Goal: Task Accomplishment & Management: Use online tool/utility

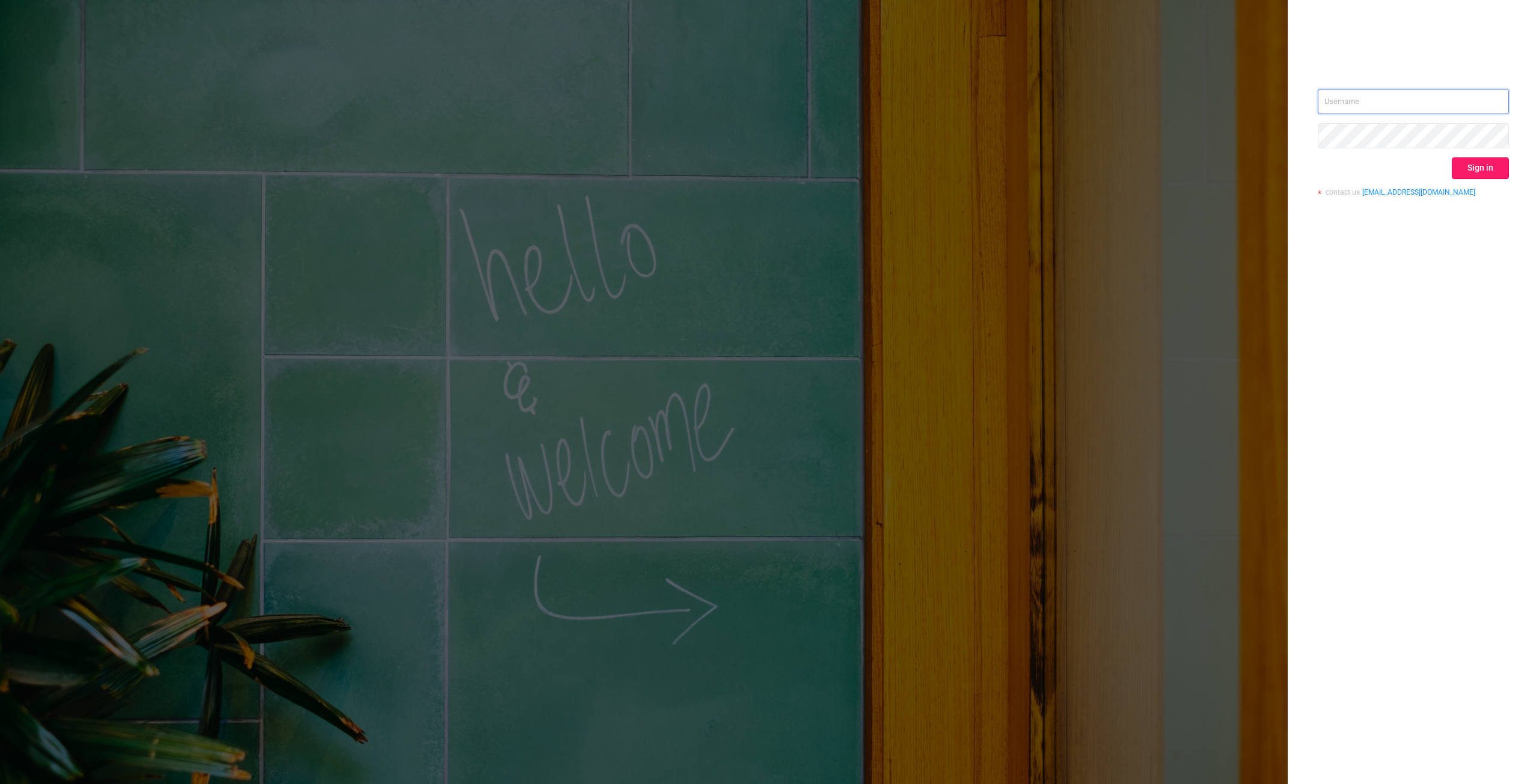
type input "[PERSON_NAME][EMAIL_ADDRESS][DOMAIN_NAME]"
click at [1476, 171] on button "Sign in" at bounding box center [1479, 167] width 57 height 22
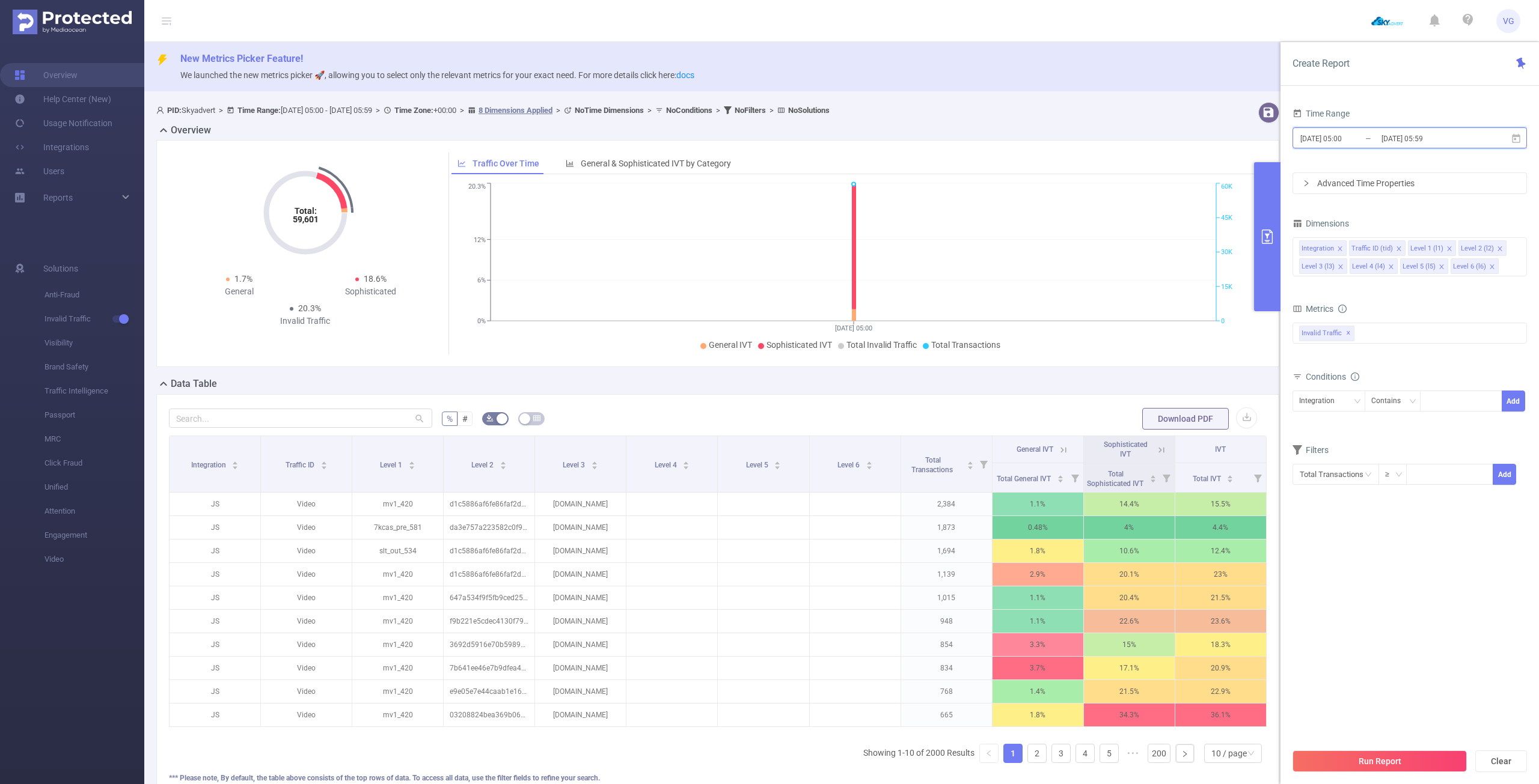
click at [1517, 141] on icon at bounding box center [1516, 139] width 11 height 11
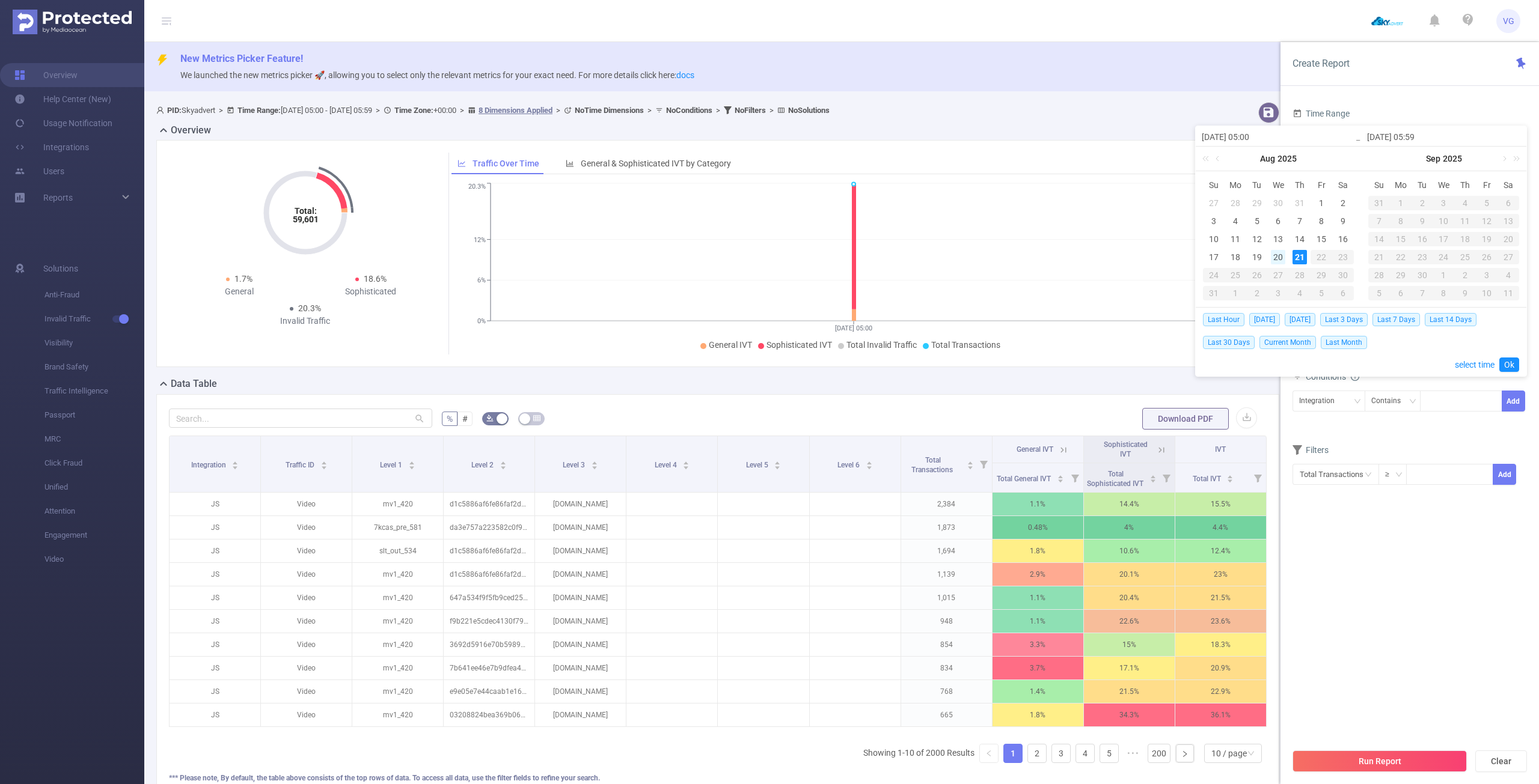
click at [1278, 257] on div "20" at bounding box center [1278, 257] width 14 height 14
type input "[DATE] 05:00"
type input "[DATE] 05:59"
type input "[DATE] 05:00"
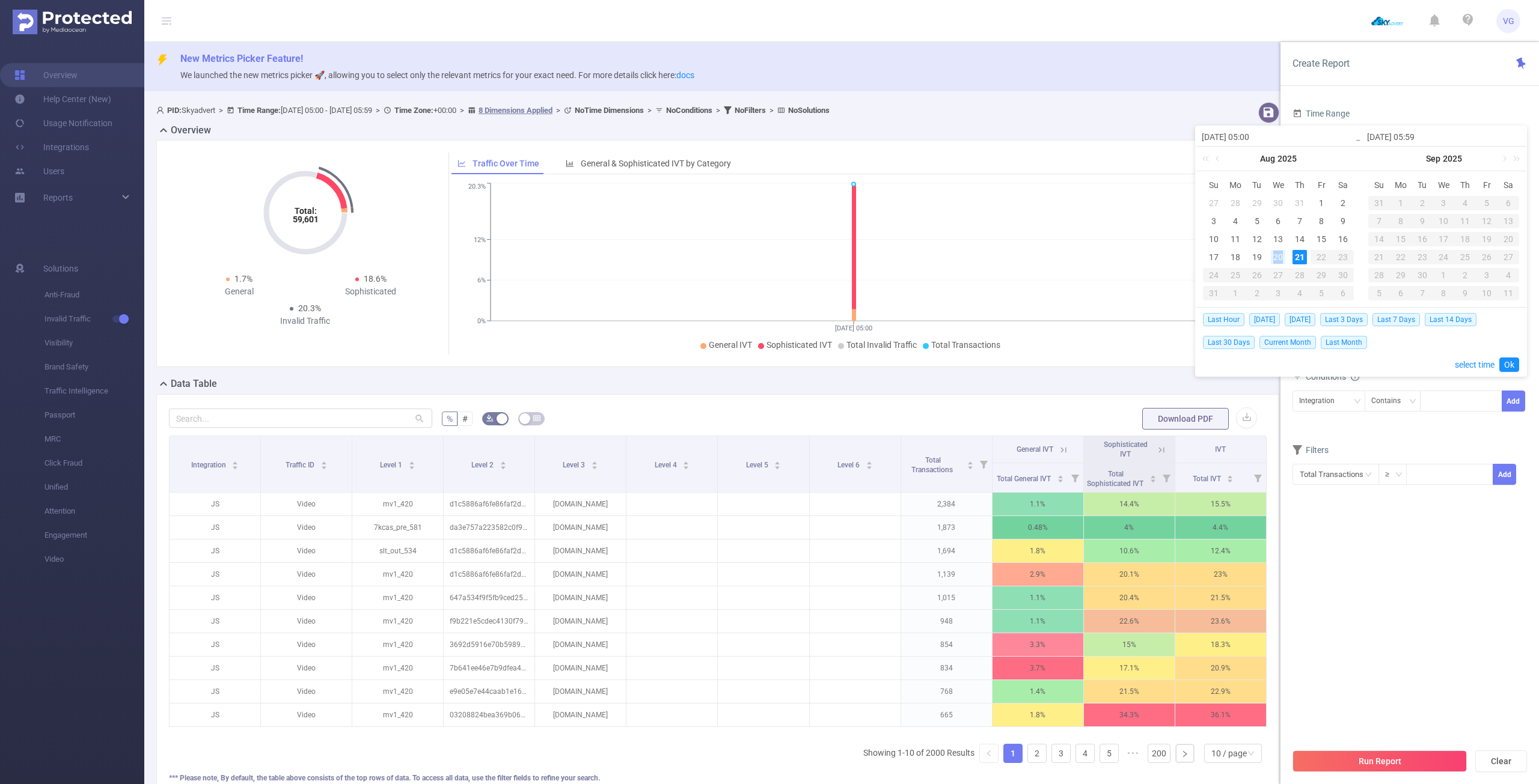
type input "[DATE] 05:59"
click at [1278, 257] on div "20" at bounding box center [1278, 257] width 14 height 14
click at [1514, 363] on link "Ok" at bounding box center [1509, 365] width 20 height 14
click at [1277, 260] on div "20" at bounding box center [1278, 257] width 14 height 14
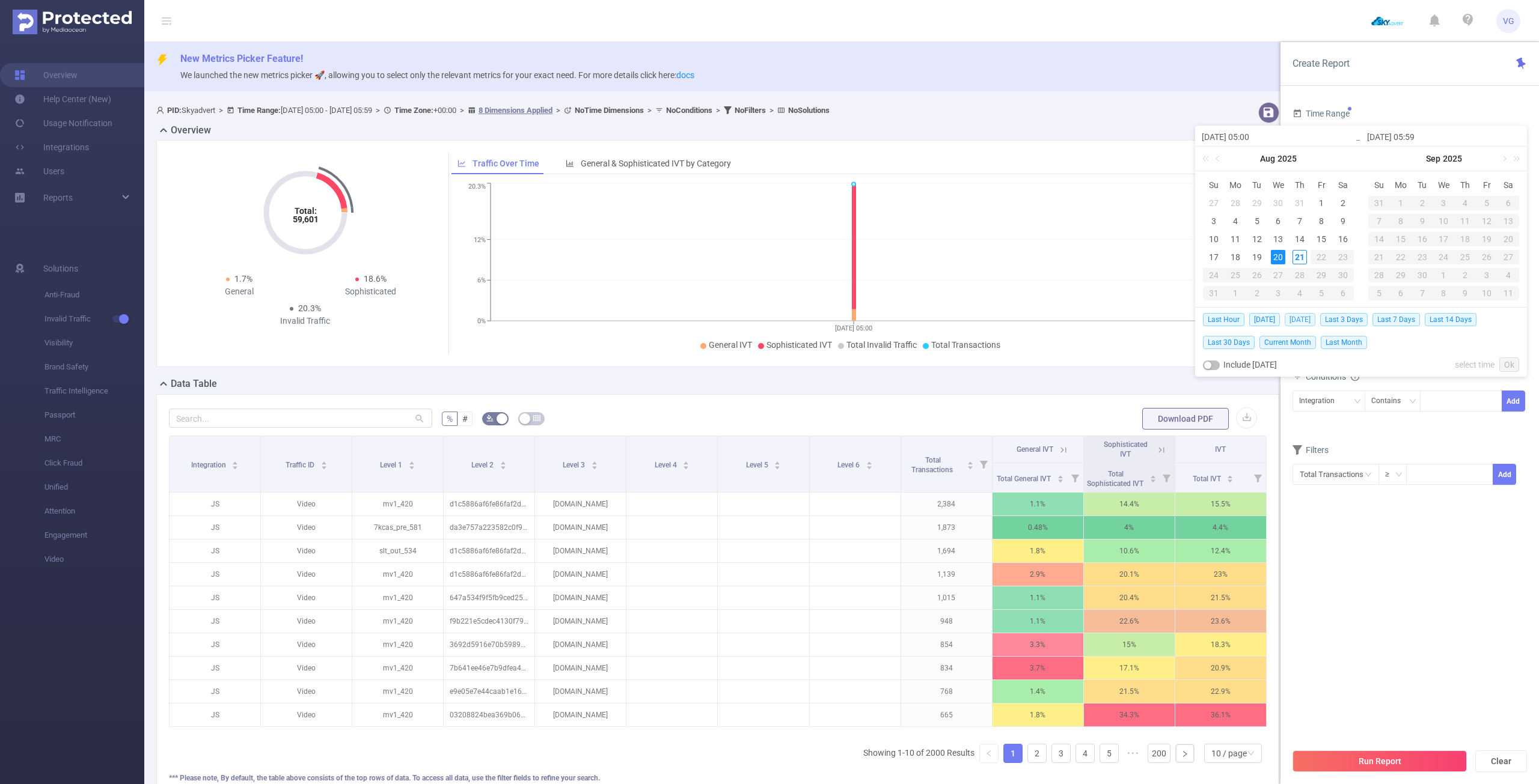
click at [1306, 324] on span "[DATE]" at bounding box center [1299, 319] width 31 height 13
type input "[DATE] 00:00"
type input "[DATE] 23:59"
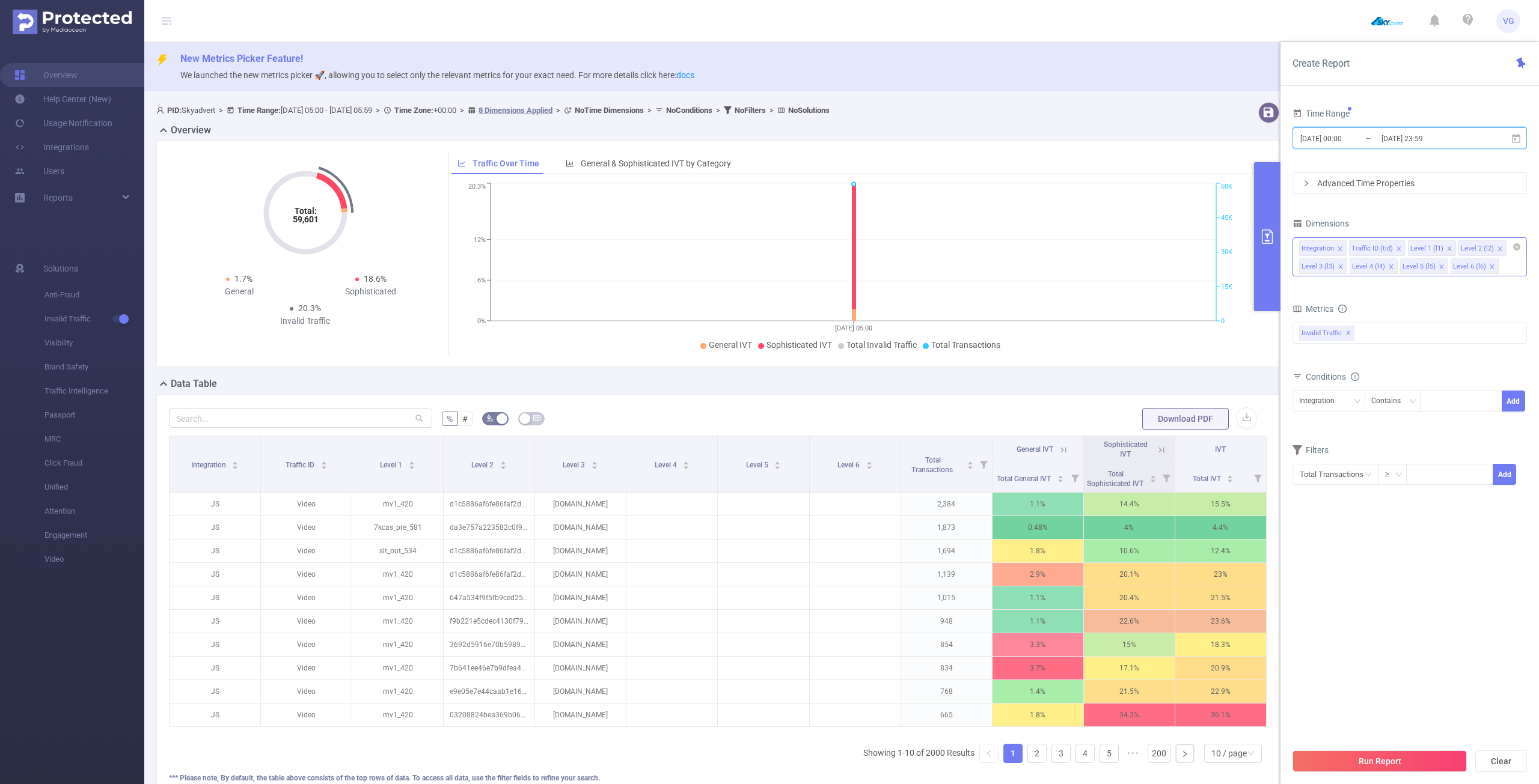
click at [1388, 268] on icon "icon: close" at bounding box center [1391, 267] width 6 height 6
click at [1438, 267] on icon "icon: close" at bounding box center [1441, 267] width 6 height 6
click at [1339, 248] on icon "icon: close" at bounding box center [1339, 248] width 4 height 4
click at [1348, 251] on icon "icon: close" at bounding box center [1349, 248] width 6 height 6
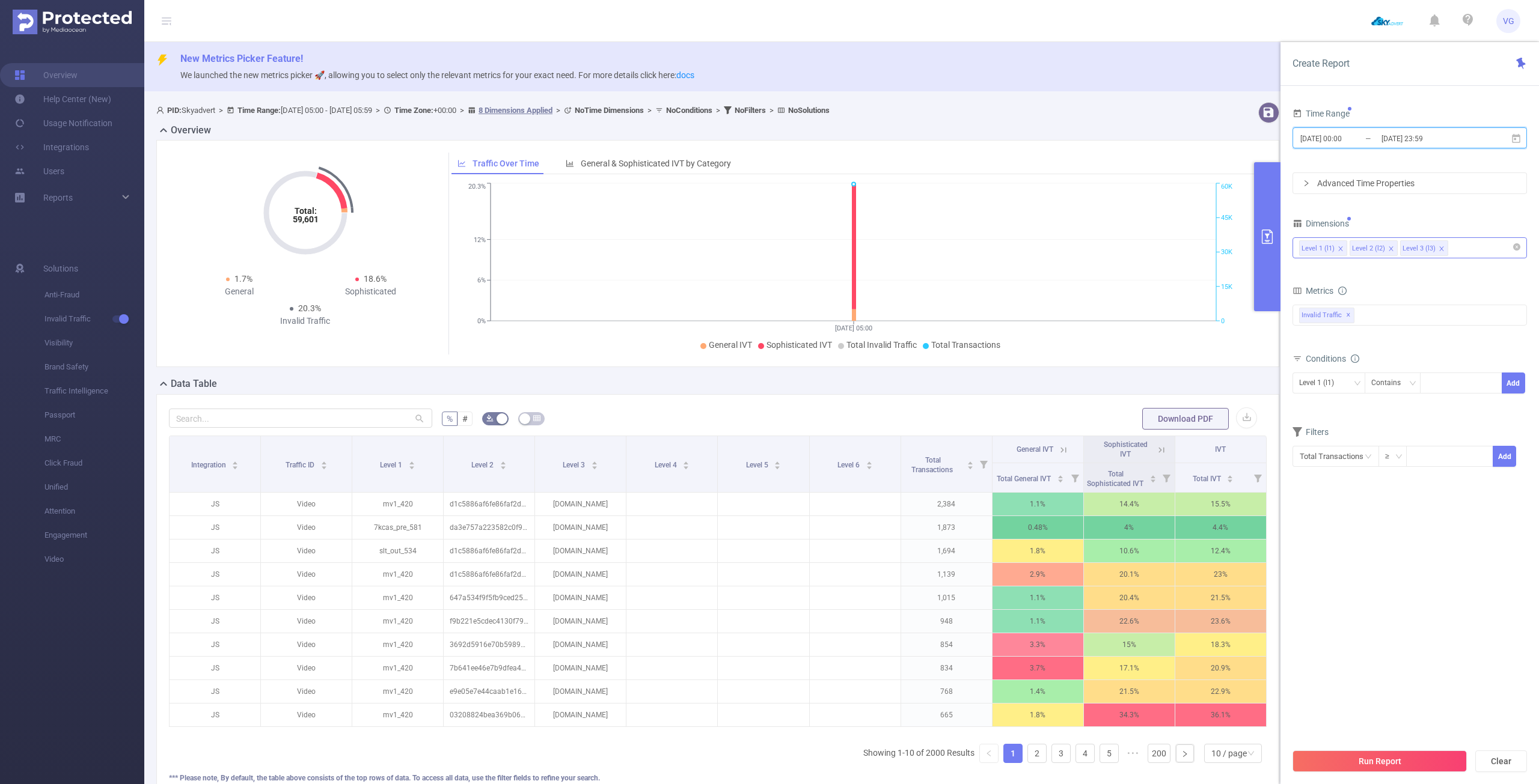
click at [1337, 247] on icon "icon: close" at bounding box center [1340, 248] width 6 height 6
click at [1393, 757] on button "Run Report" at bounding box center [1379, 761] width 175 height 22
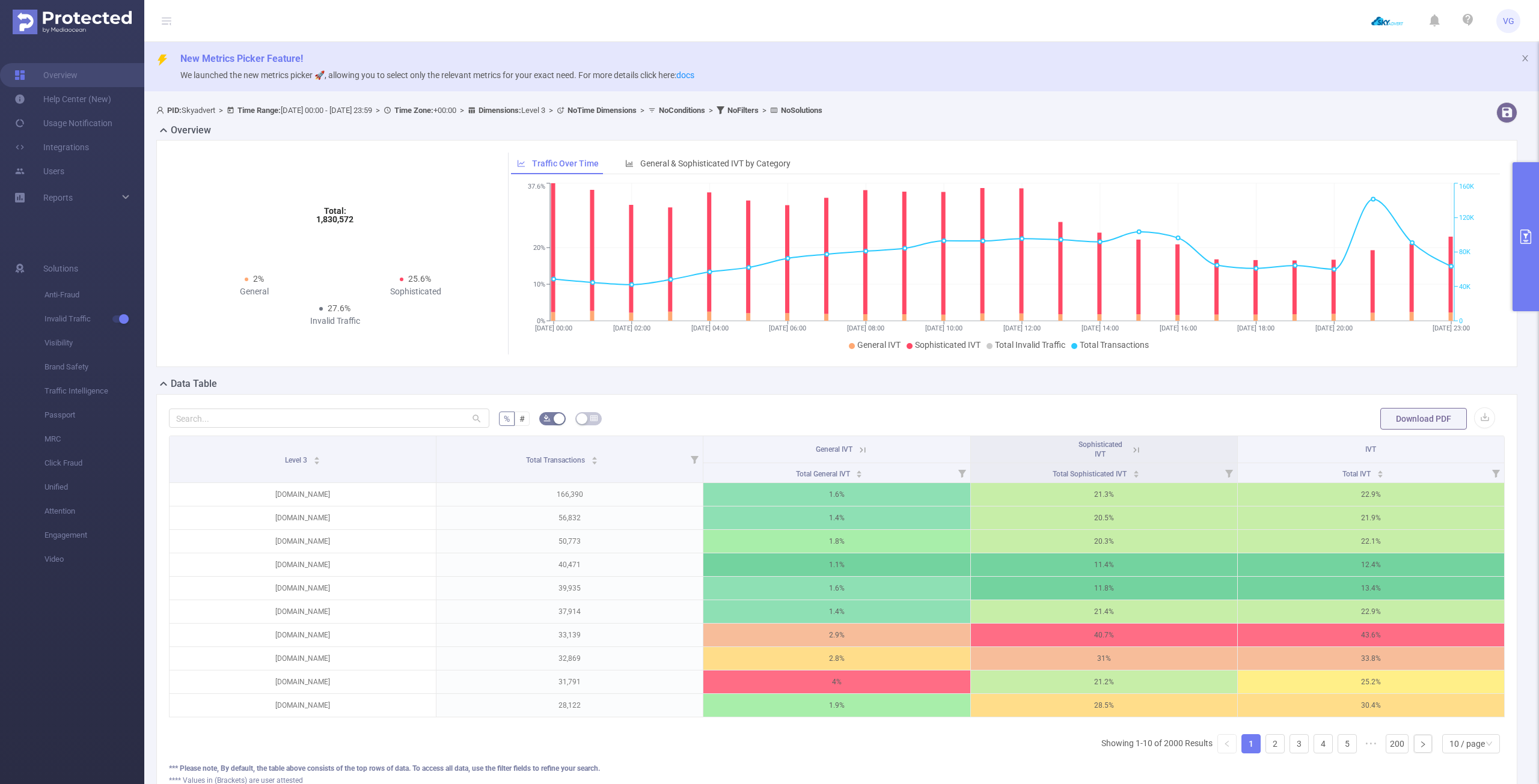
click at [1524, 229] on button "primary" at bounding box center [1526, 237] width 26 height 149
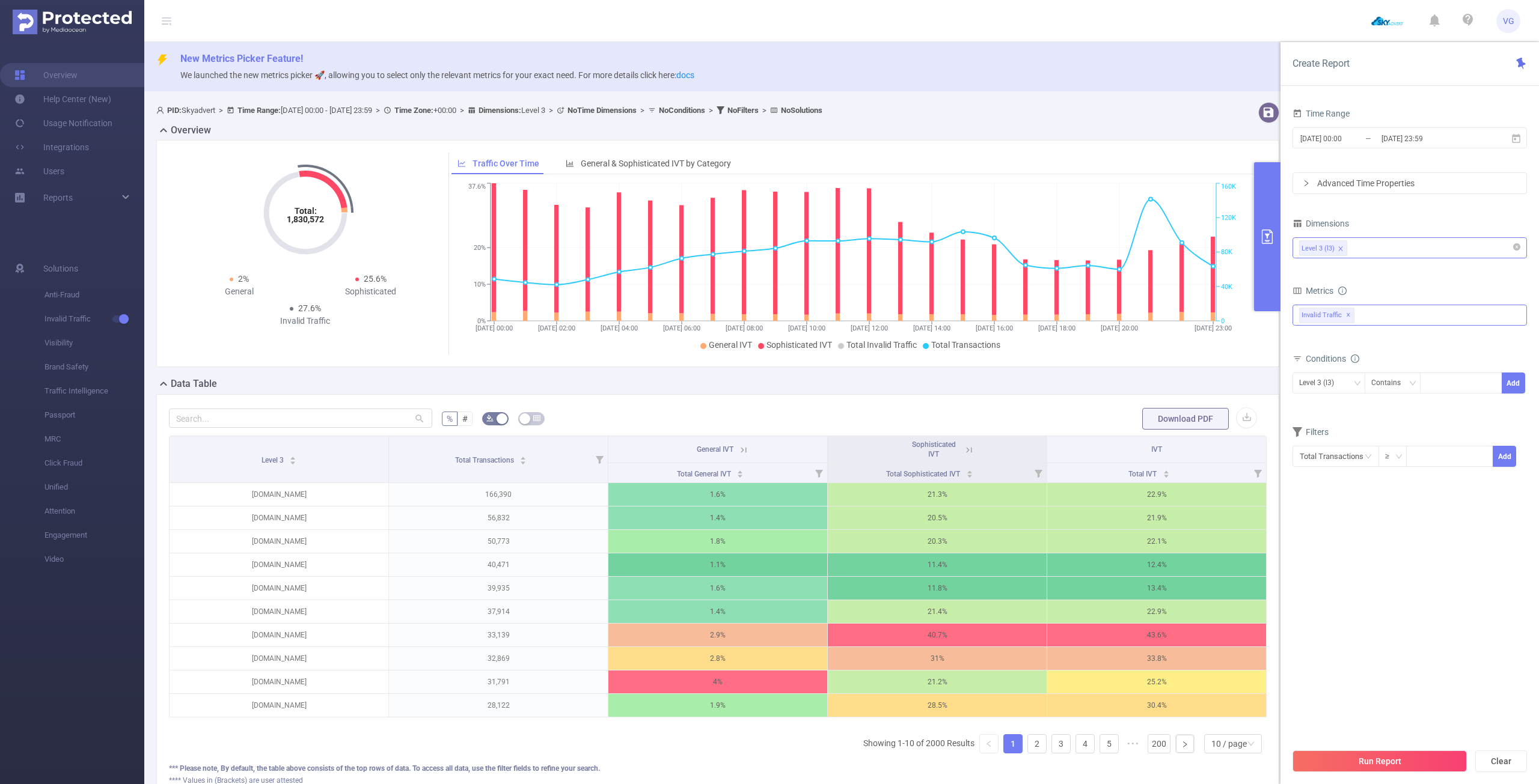
click at [1392, 317] on div "Invalid Traffic ✕" at bounding box center [1409, 315] width 234 height 21
click at [1375, 324] on span "Anti-Fraud" at bounding box center [1422, 320] width 205 height 16
drag, startPoint x: 1392, startPoint y: 780, endPoint x: 1390, endPoint y: 771, distance: 9.2
click at [1392, 780] on div "Run Report Clear" at bounding box center [1409, 761] width 259 height 46
click at [1389, 762] on button "Run Report" at bounding box center [1379, 761] width 175 height 22
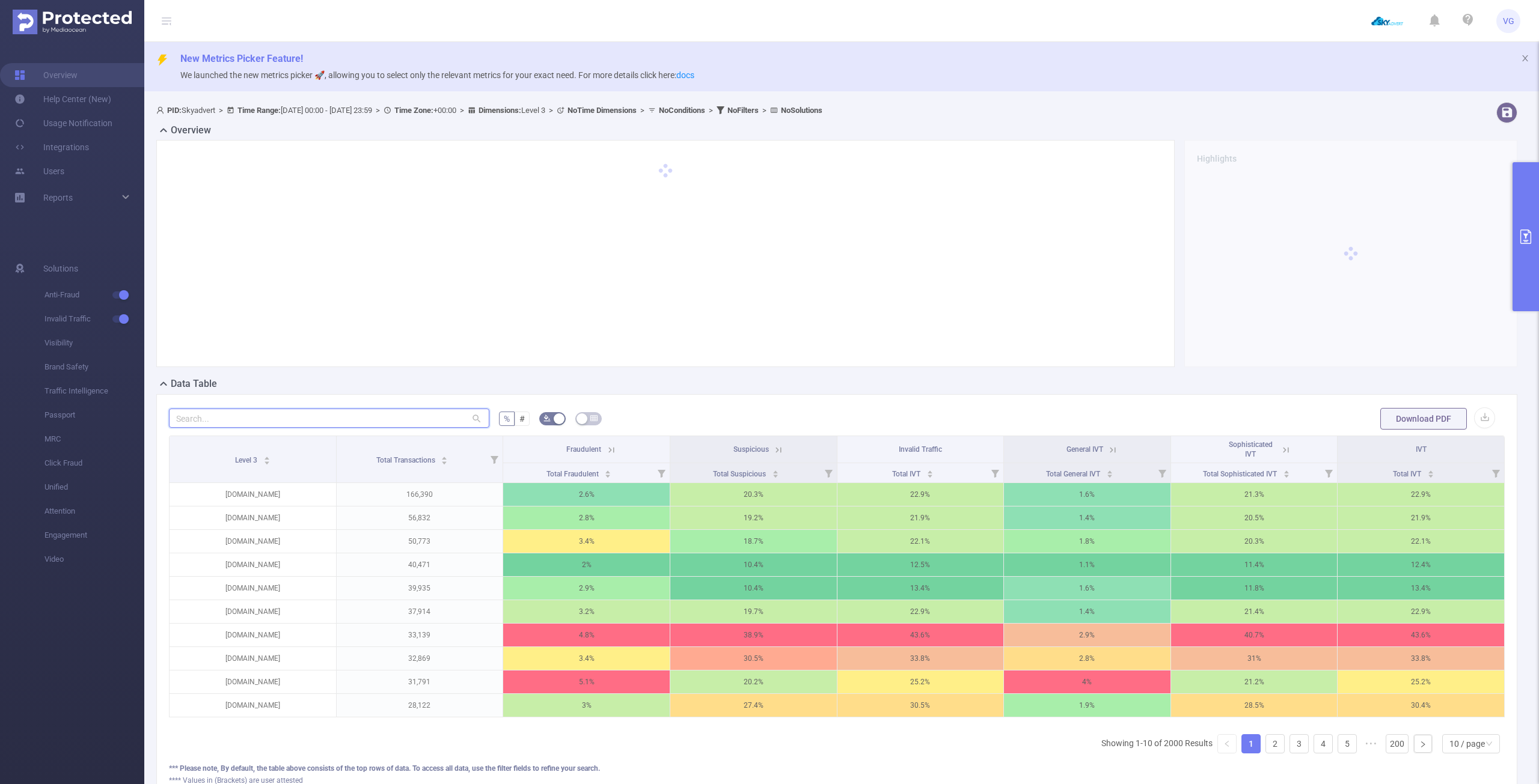
click at [374, 417] on input "text" at bounding box center [329, 418] width 320 height 19
paste input "[DOMAIN_NAME]"
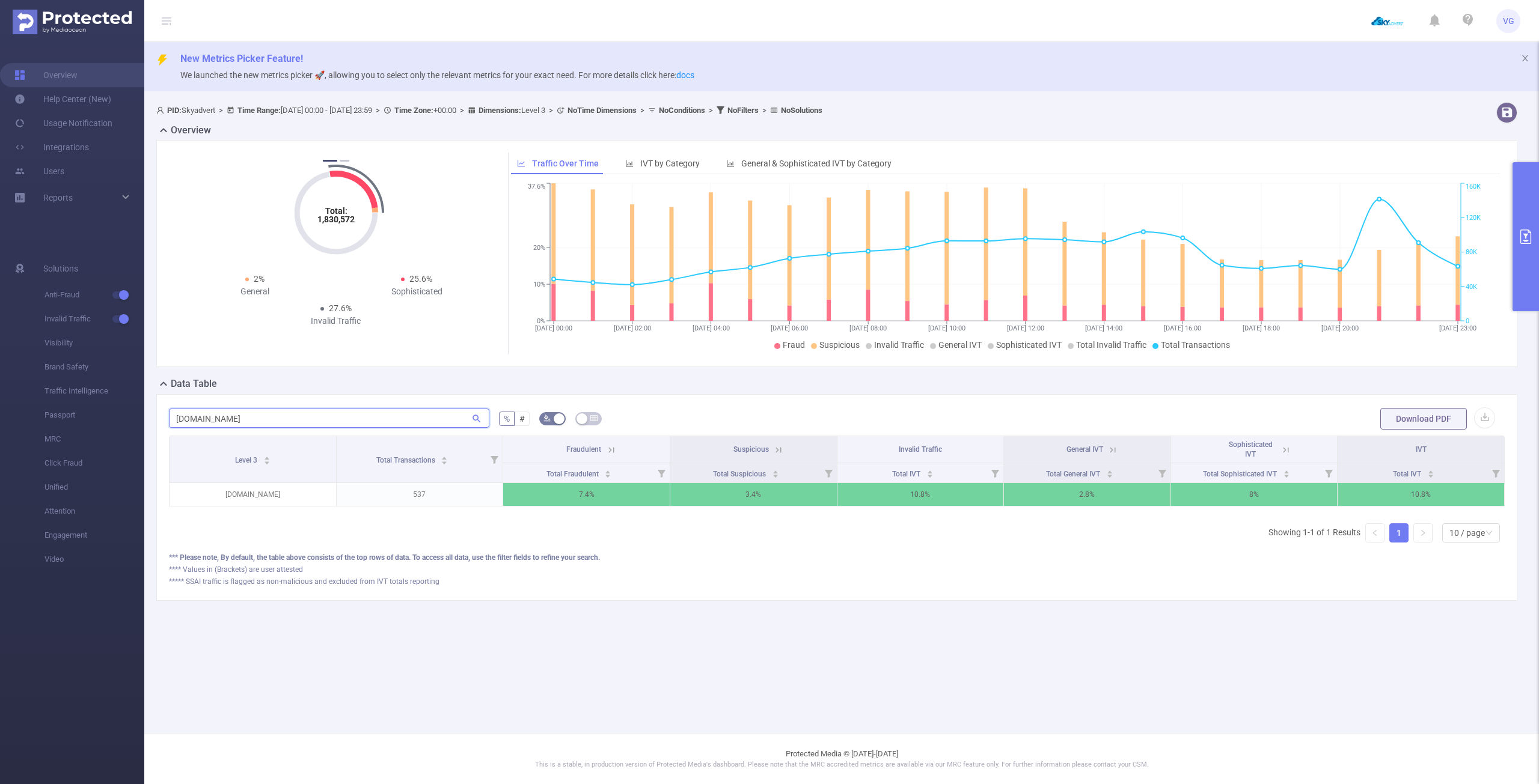
scroll to position [0, 3]
type input "[DOMAIN_NAME]"
click at [928, 468] on icon "icon: caret-up" at bounding box center [927, 472] width 7 height 7
click at [927, 474] on icon "icon: caret-down" at bounding box center [927, 476] width 7 height 7
click at [930, 475] on icon "icon: caret-down" at bounding box center [927, 476] width 7 height 7
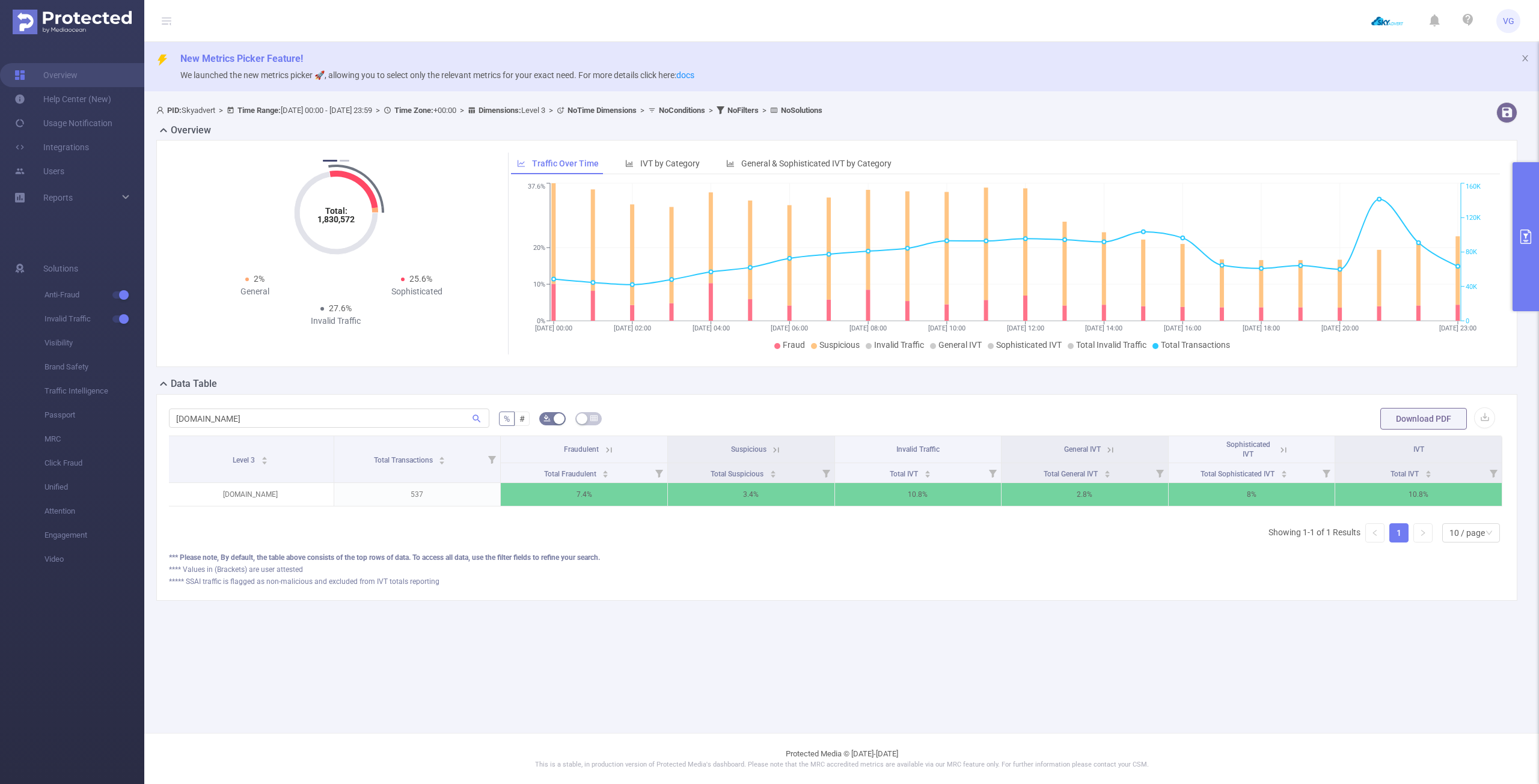
click at [774, 451] on icon at bounding box center [777, 450] width 5 height 5
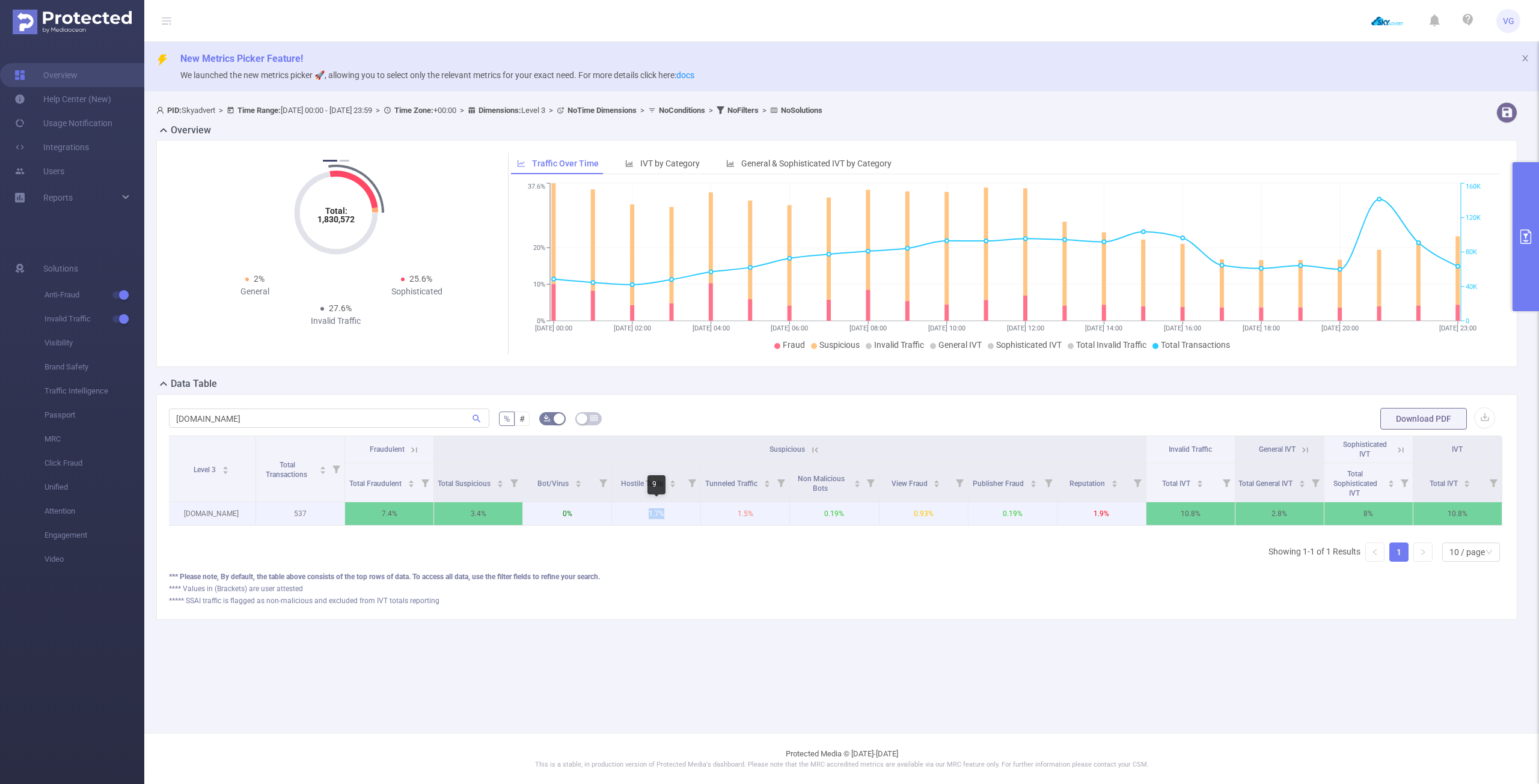
drag, startPoint x: 648, startPoint y: 513, endPoint x: 673, endPoint y: 513, distance: 25.0
click at [673, 513] on p "1.7%" at bounding box center [655, 514] width 89 height 23
click at [678, 545] on div "Level 3 Total Transactions Fraudulent Suspicious Invalid Traffic General IVT So…" at bounding box center [837, 503] width 1335 height 136
drag, startPoint x: 662, startPoint y: 531, endPoint x: 704, endPoint y: 533, distance: 42.0
click at [704, 533] on div "Level 3 Total Transactions Fraudulent Suspicious Invalid Traffic General IVT So…" at bounding box center [837, 484] width 1335 height 97
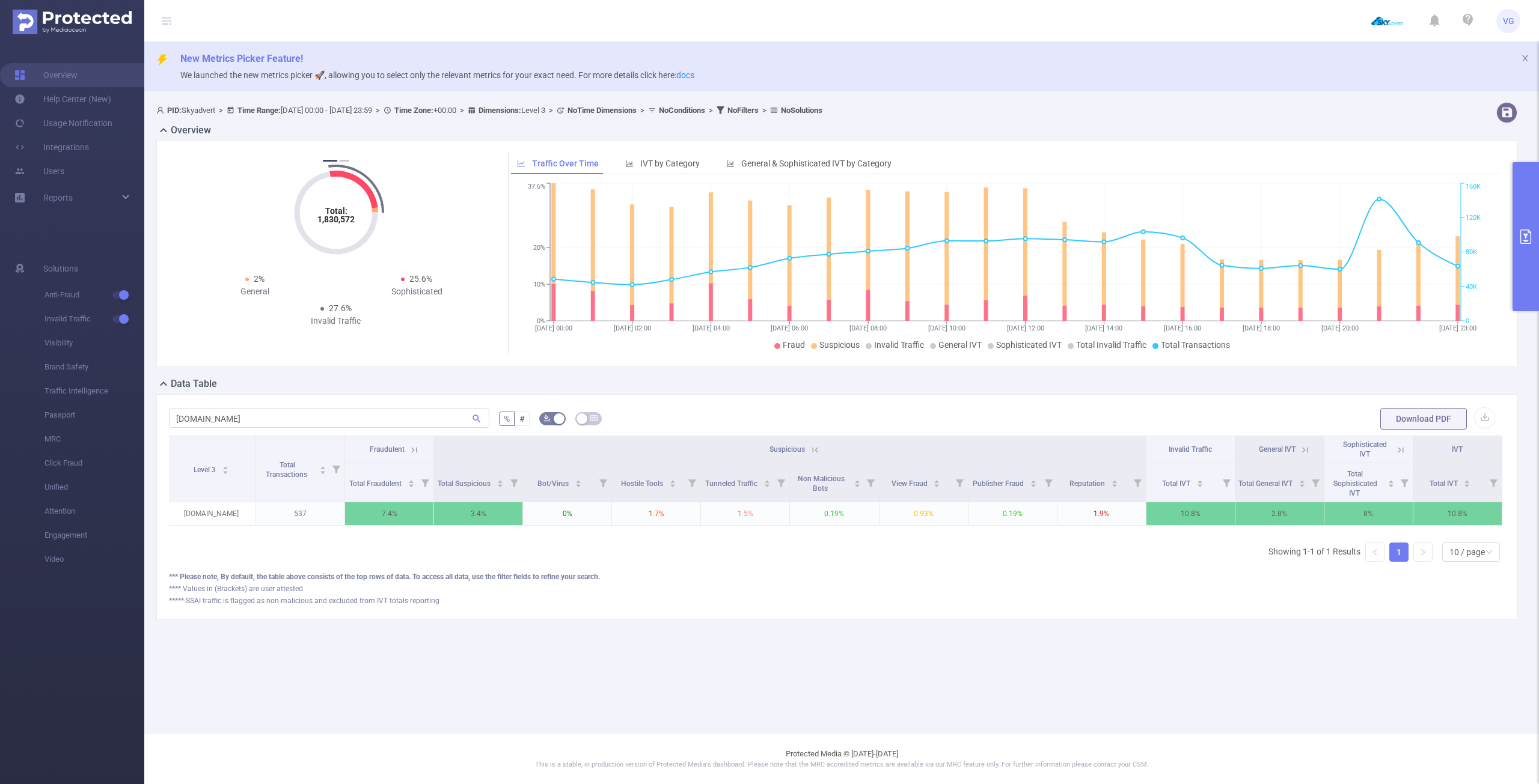
click at [816, 449] on icon at bounding box center [815, 450] width 5 height 5
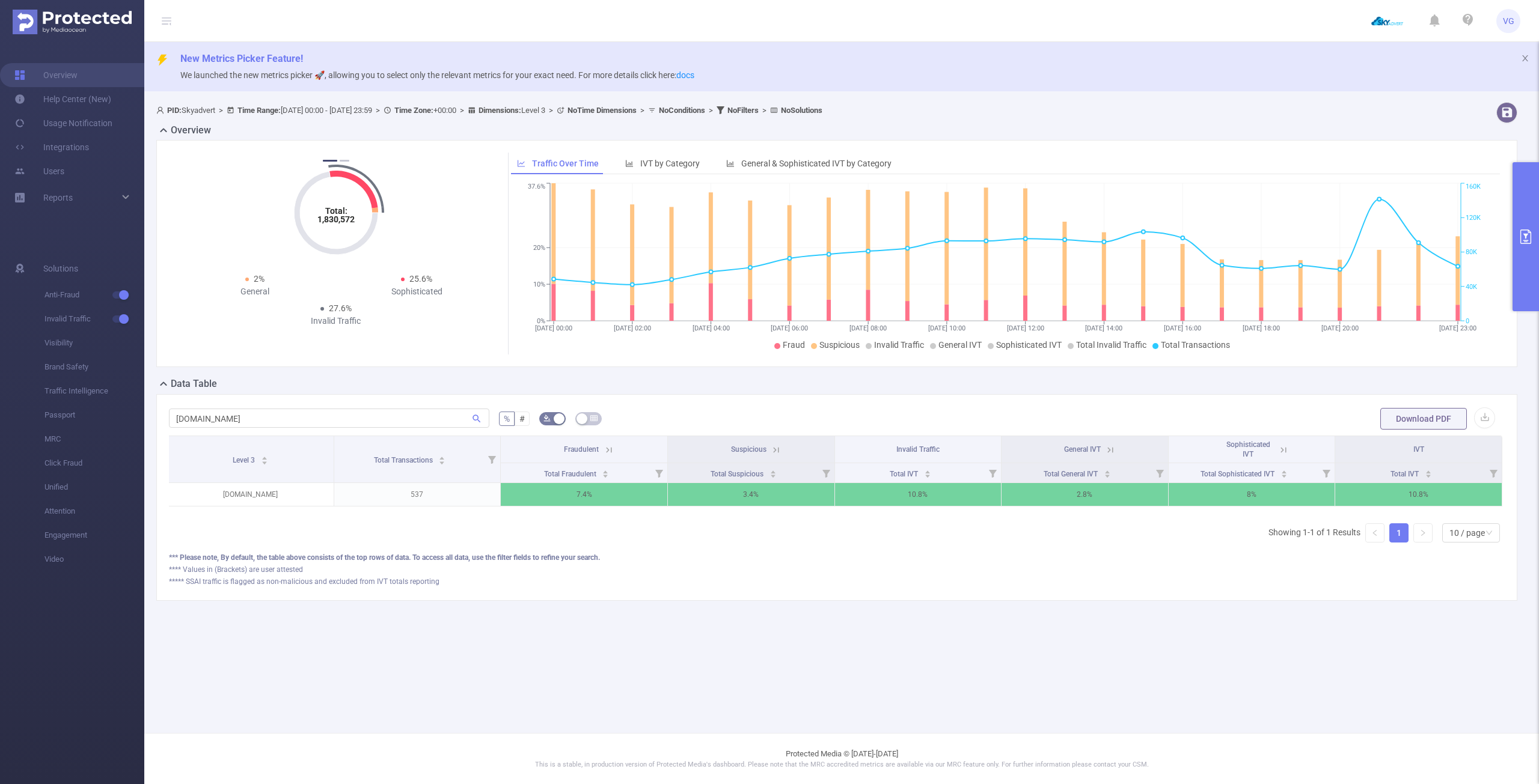
click at [608, 454] on icon at bounding box center [609, 450] width 11 height 11
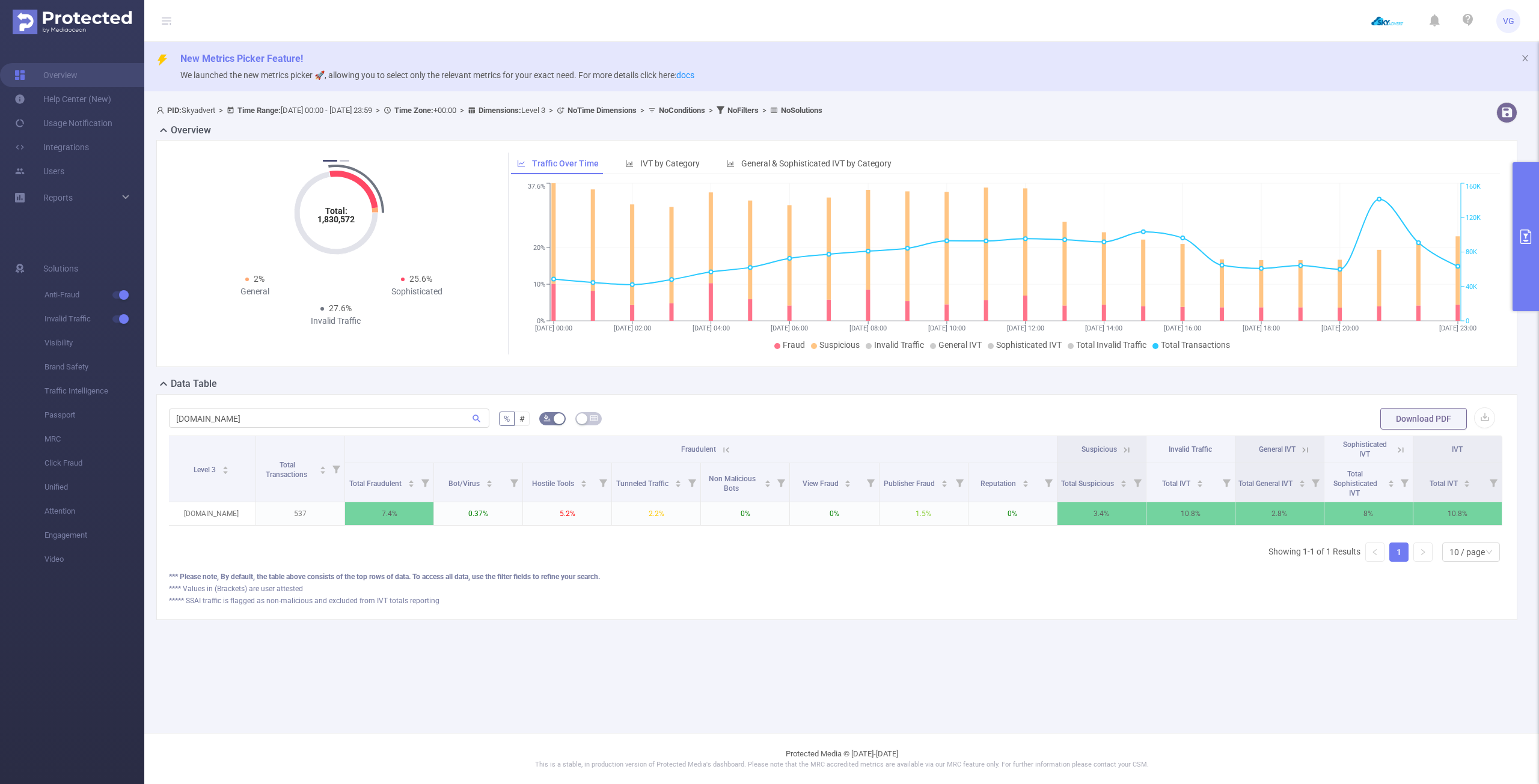
click at [728, 448] on icon at bounding box center [726, 450] width 11 height 11
